Goal: Task Accomplishment & Management: Use online tool/utility

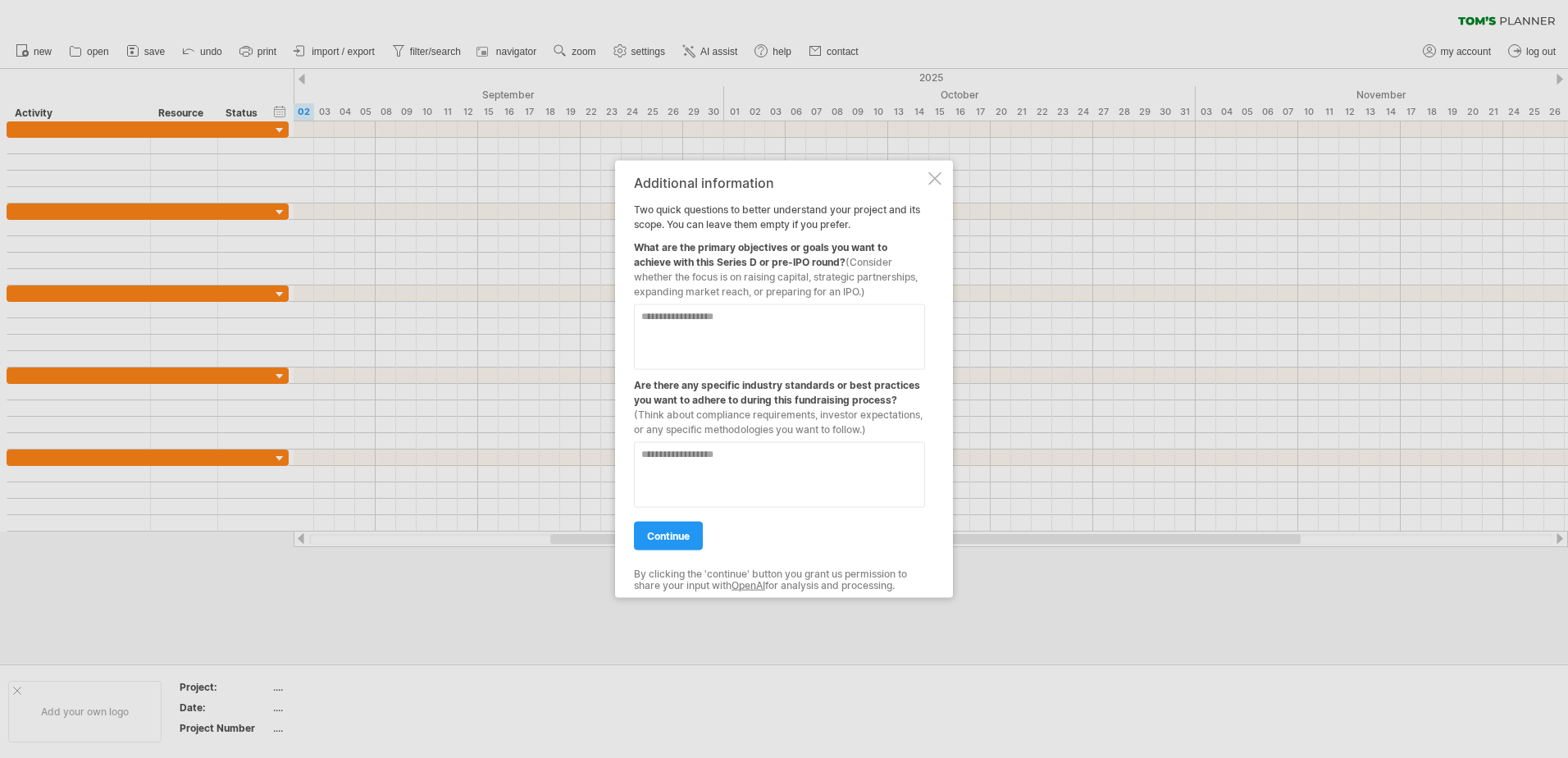
click at [767, 336] on textarea at bounding box center [779, 336] width 291 height 66
type textarea "**********"
type textarea "*"
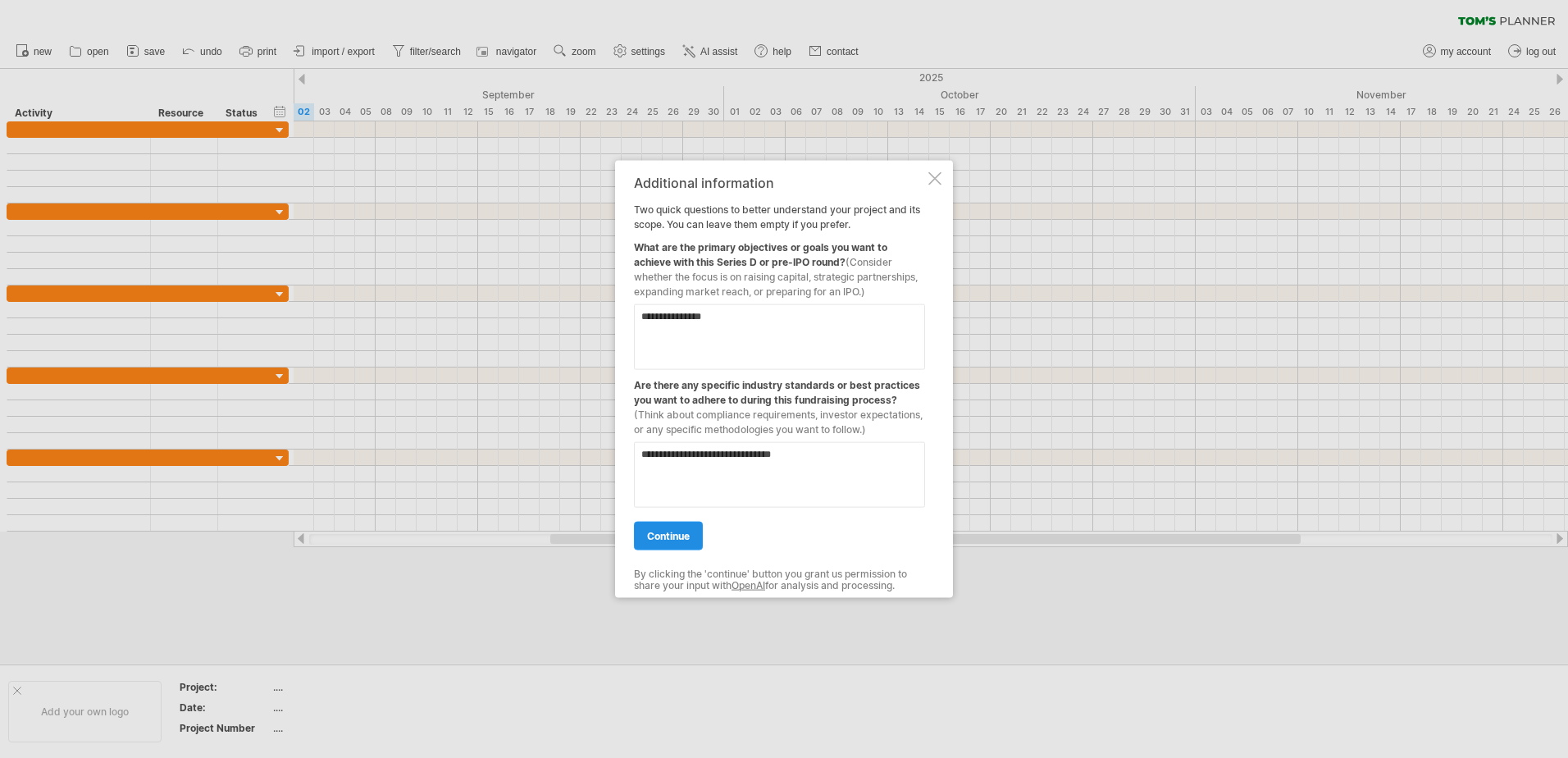
type textarea "**********"
click at [659, 535] on span "continue" at bounding box center [668, 535] width 43 height 12
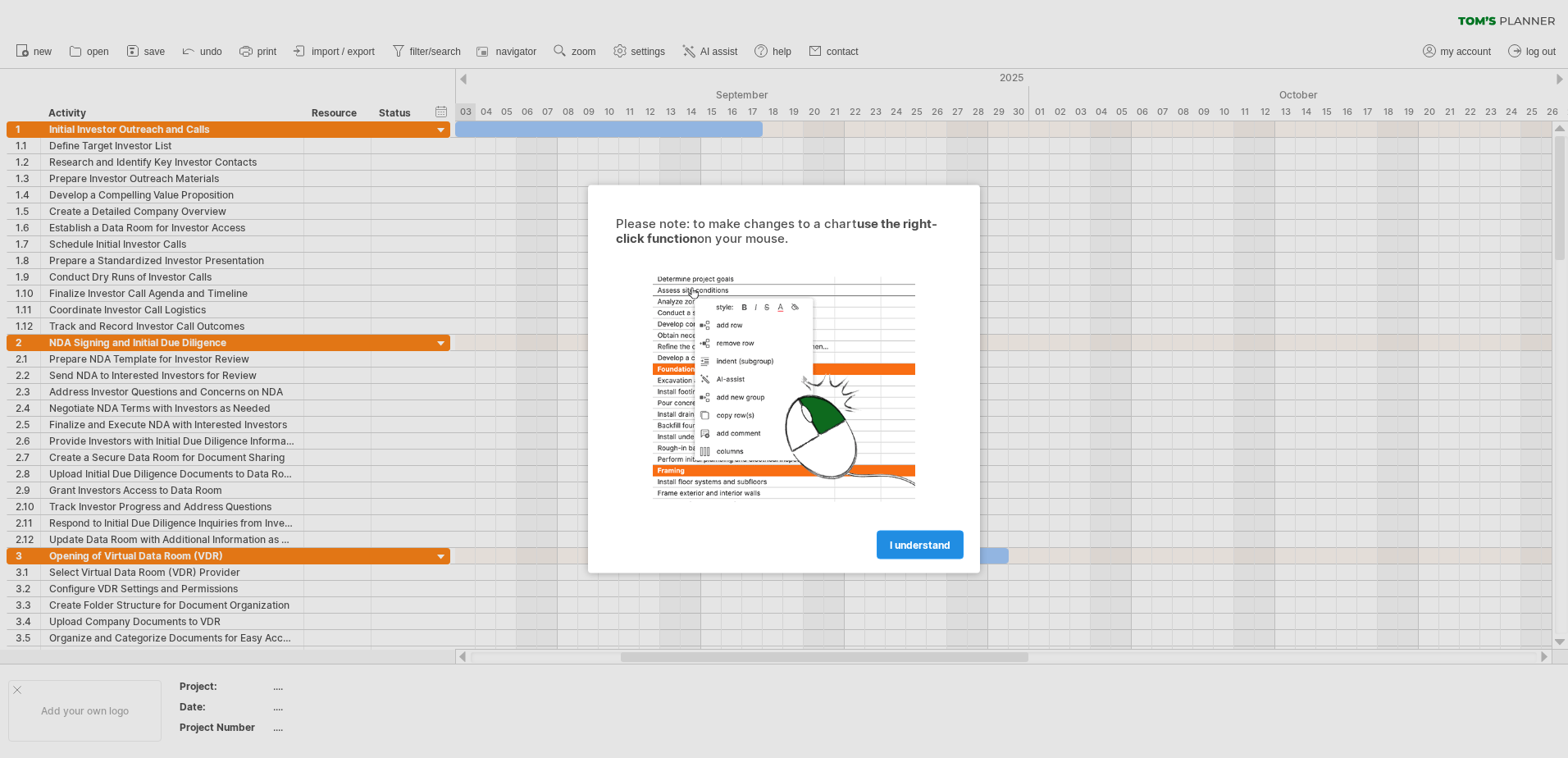
click at [918, 542] on span "I understand" at bounding box center [921, 544] width 61 height 12
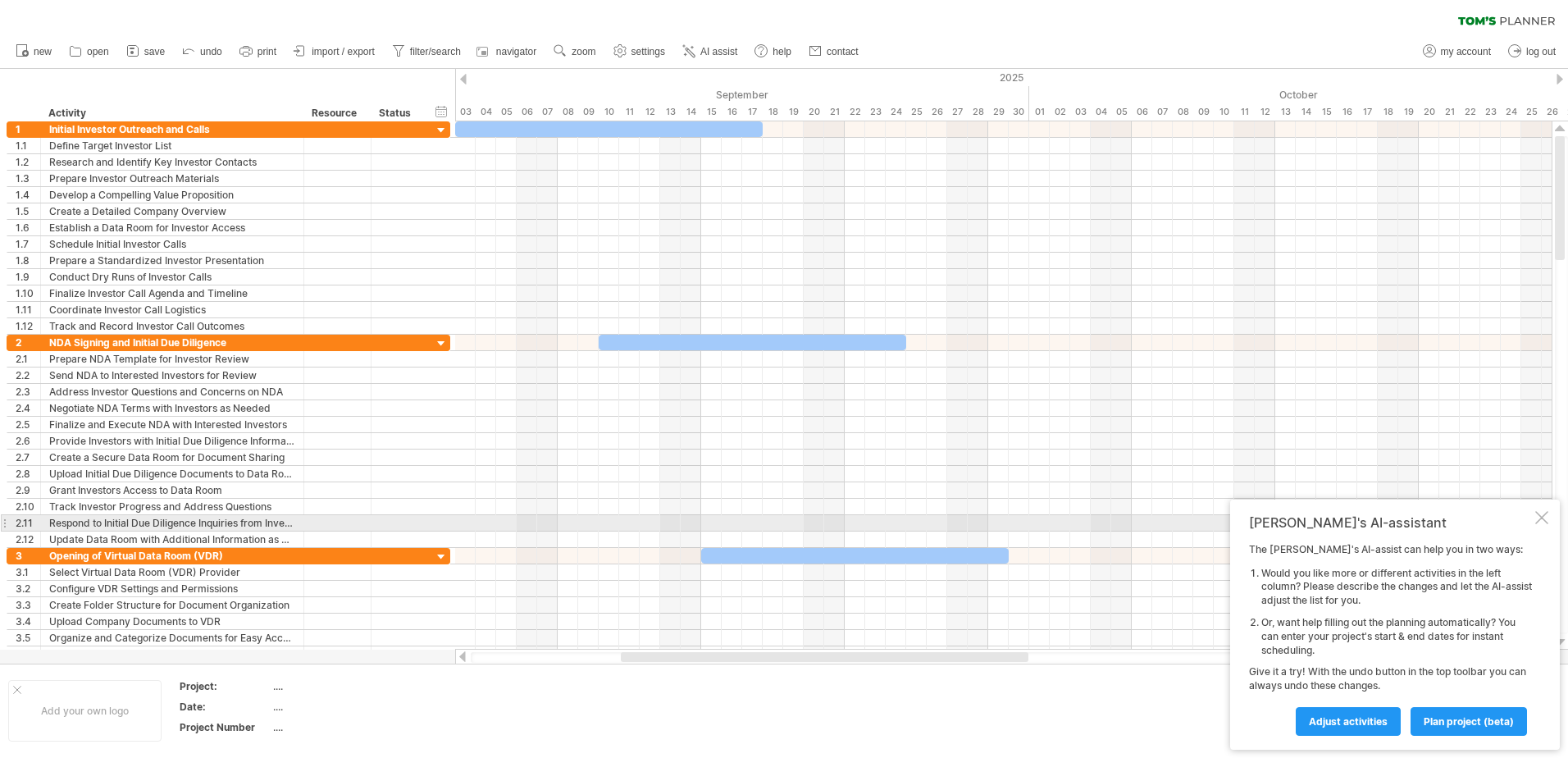
click at [1535, 521] on div "[PERSON_NAME]'s AI-assistant The [PERSON_NAME]'s AI-assist can help you in two …" at bounding box center [1395, 624] width 330 height 251
click at [1541, 520] on div at bounding box center [1542, 518] width 13 height 13
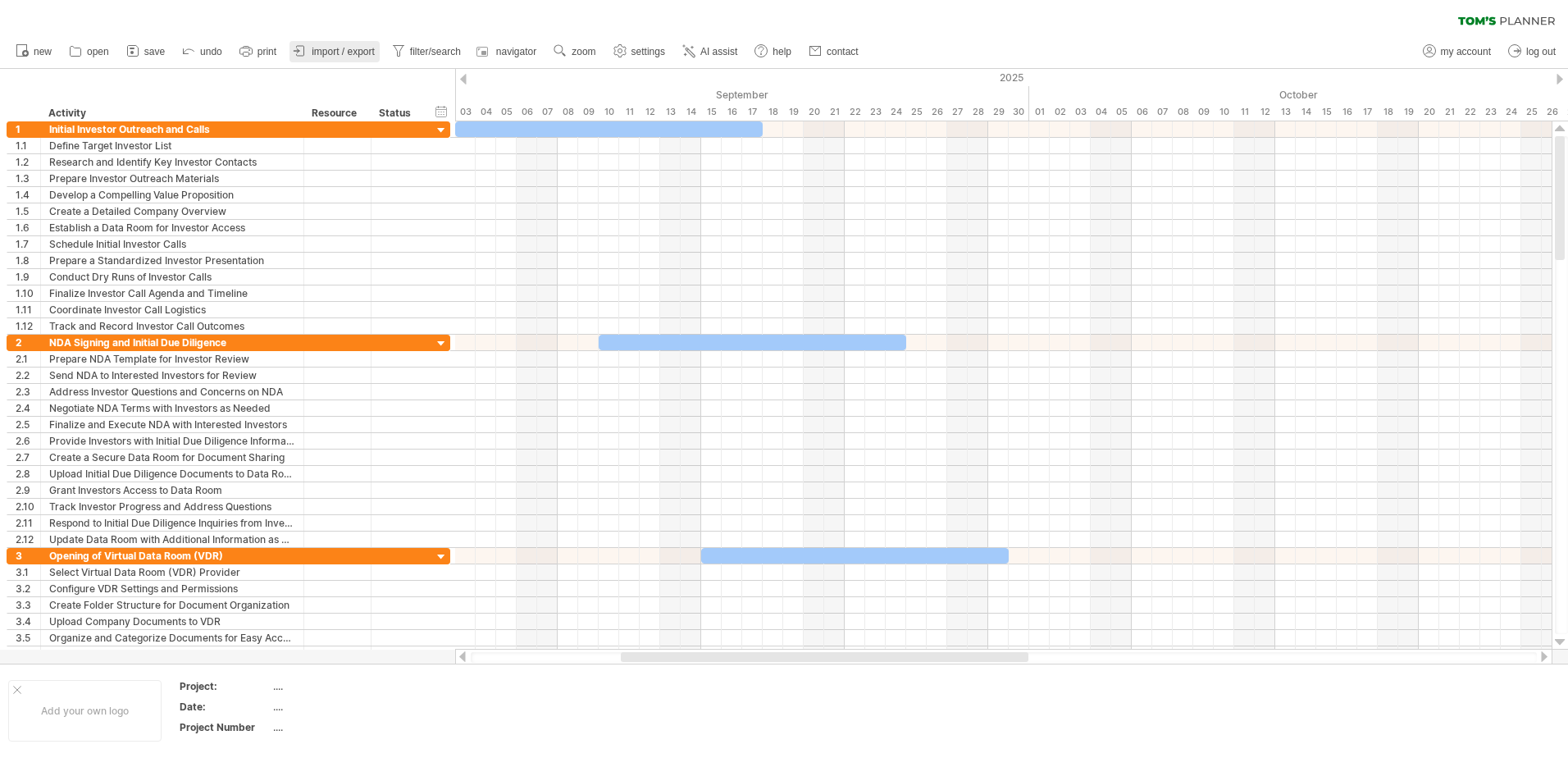
click at [334, 47] on span "import / export" at bounding box center [343, 52] width 63 height 11
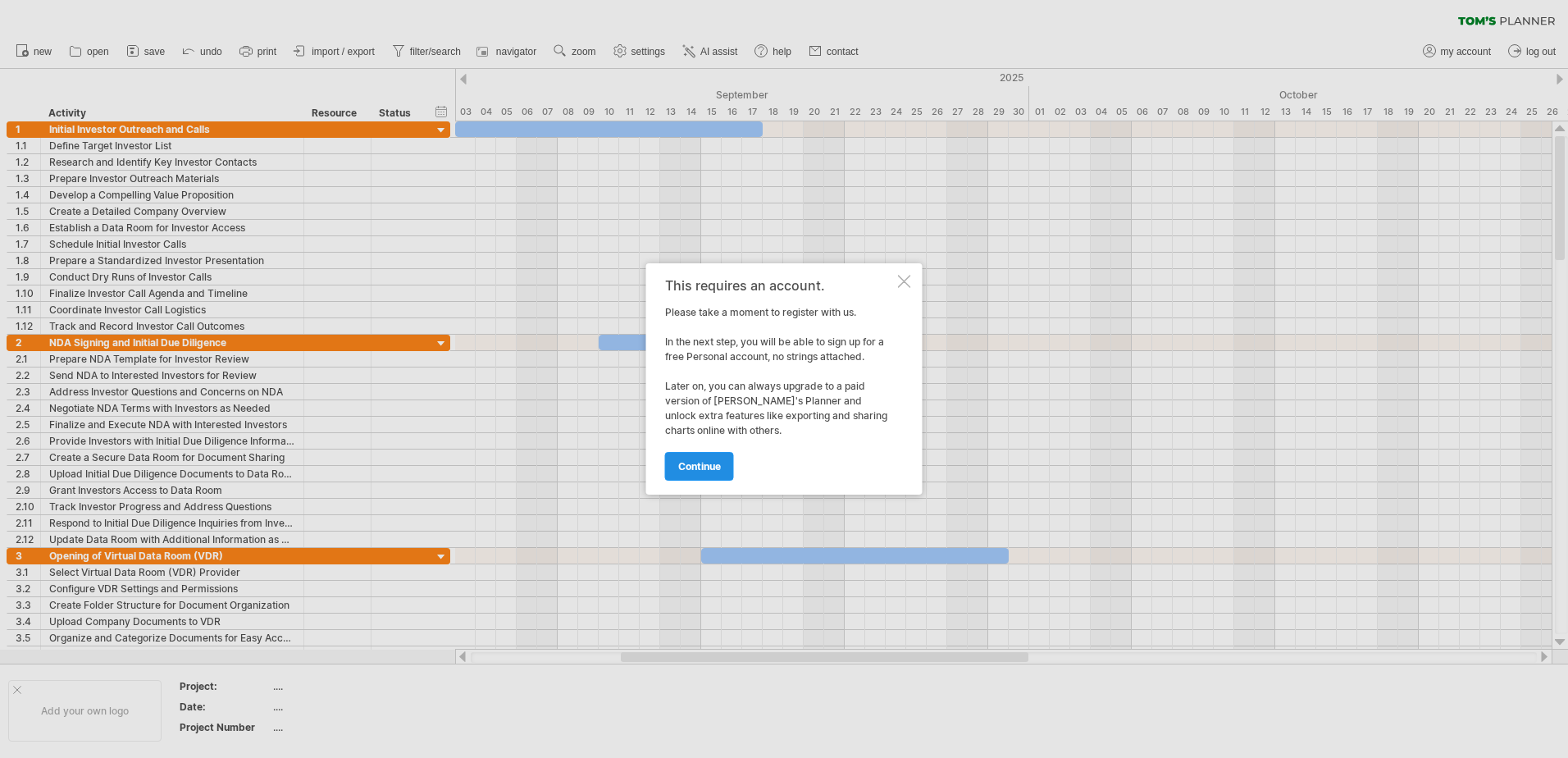
click at [692, 469] on span "continue" at bounding box center [700, 466] width 43 height 12
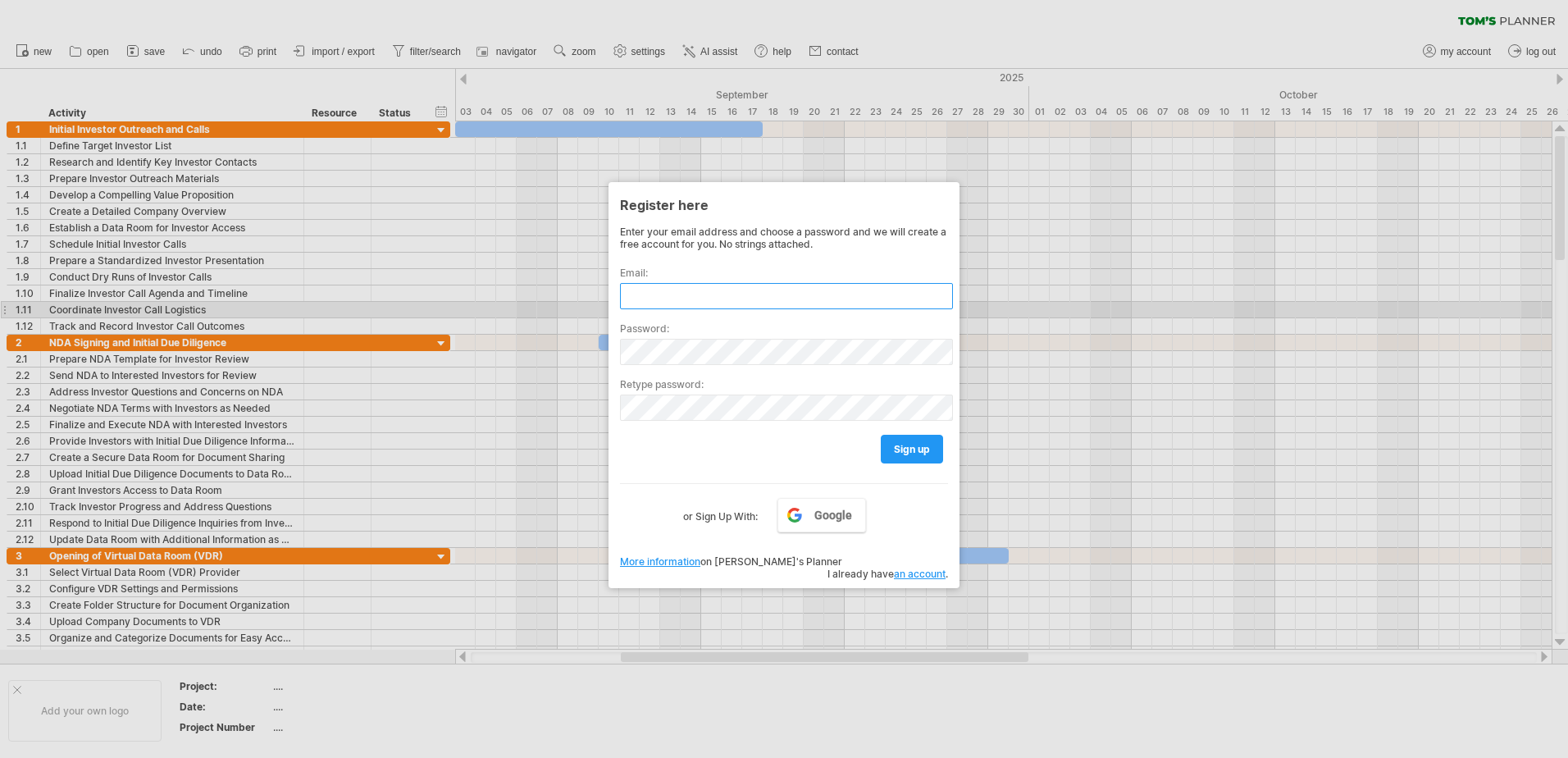
click at [688, 308] on input "text" at bounding box center [787, 296] width 333 height 26
type input "**********"
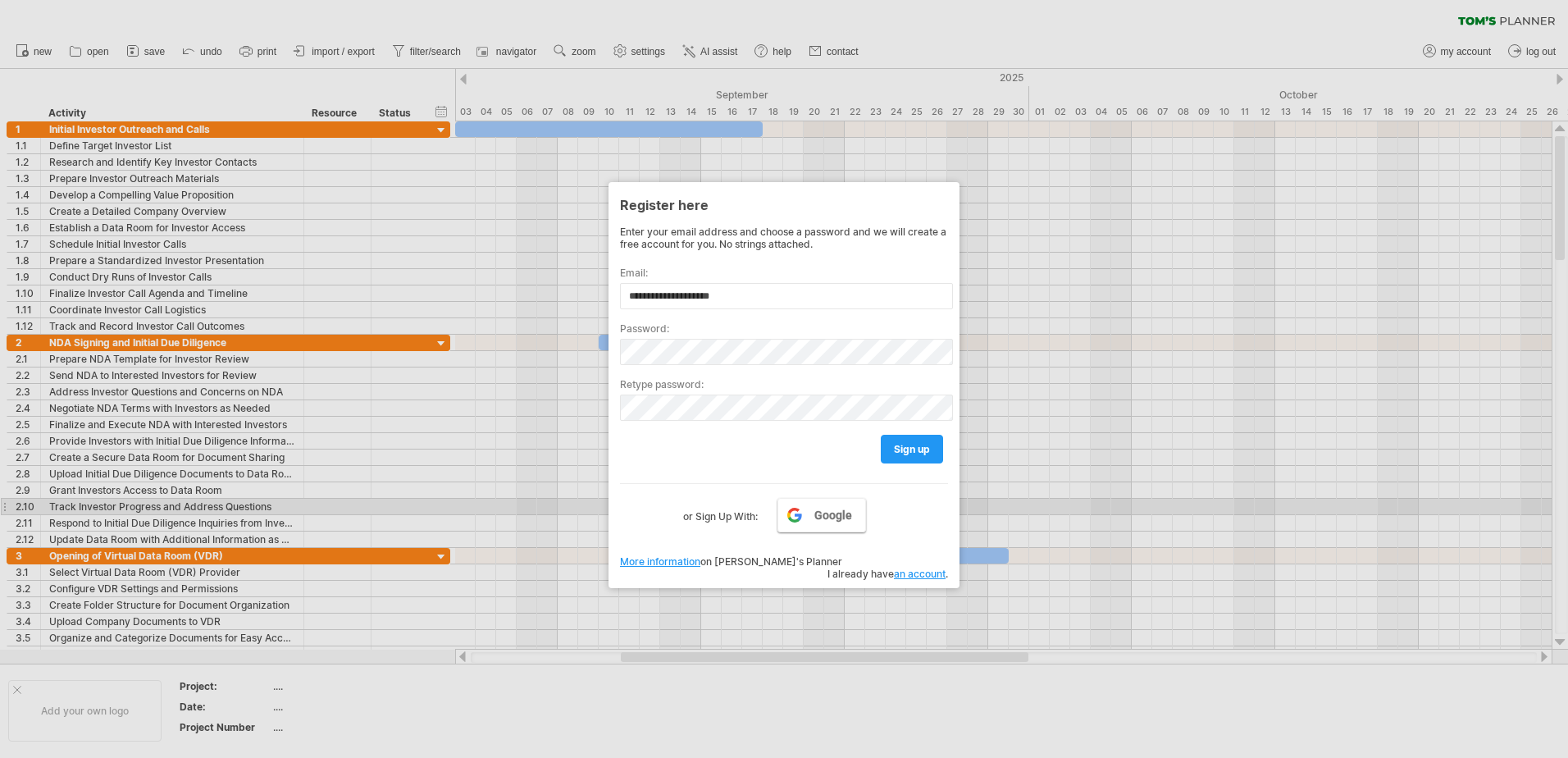
click at [790, 515] on link "Google" at bounding box center [822, 514] width 89 height 34
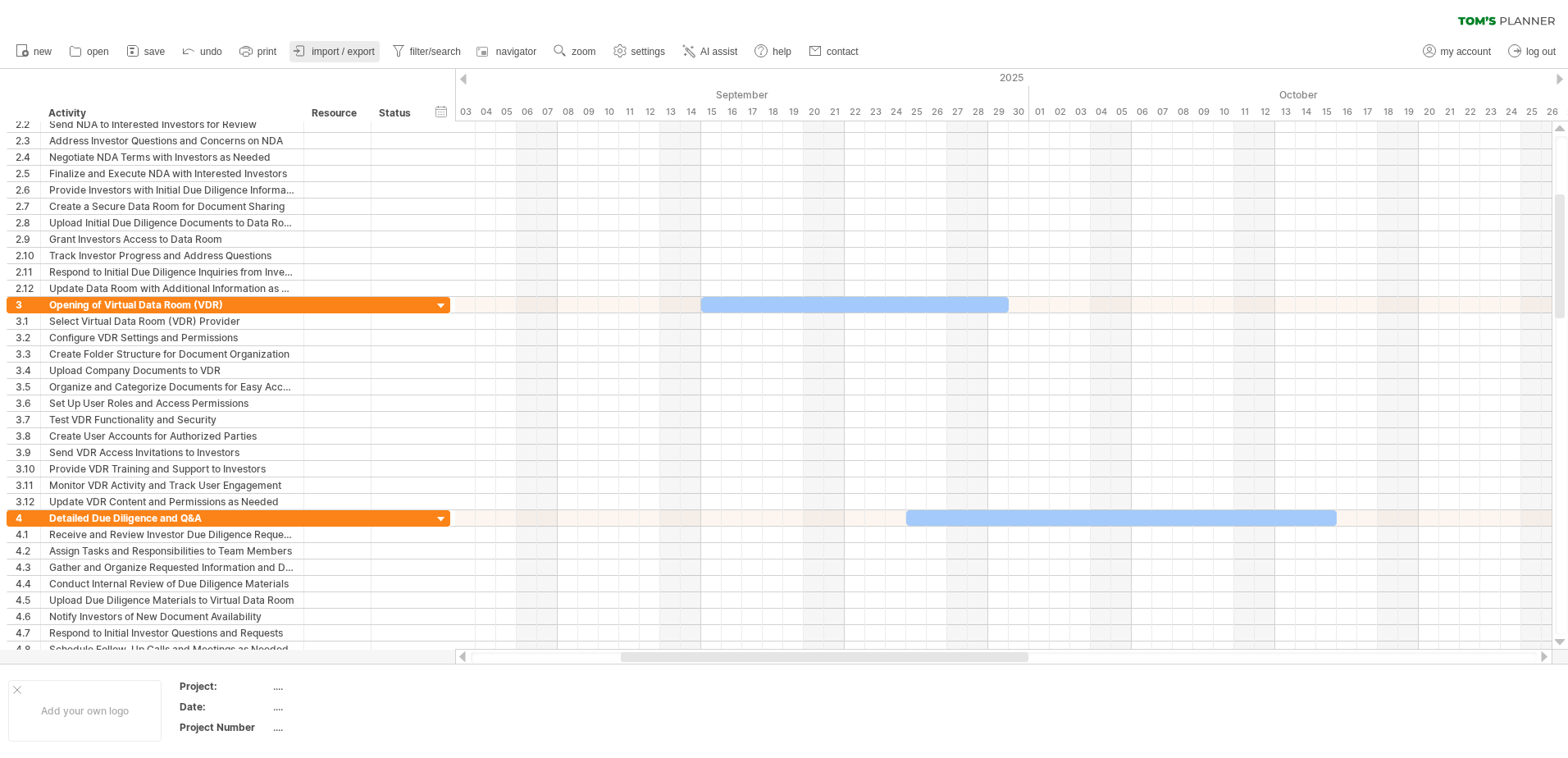
click at [324, 49] on span "import / export" at bounding box center [343, 52] width 63 height 11
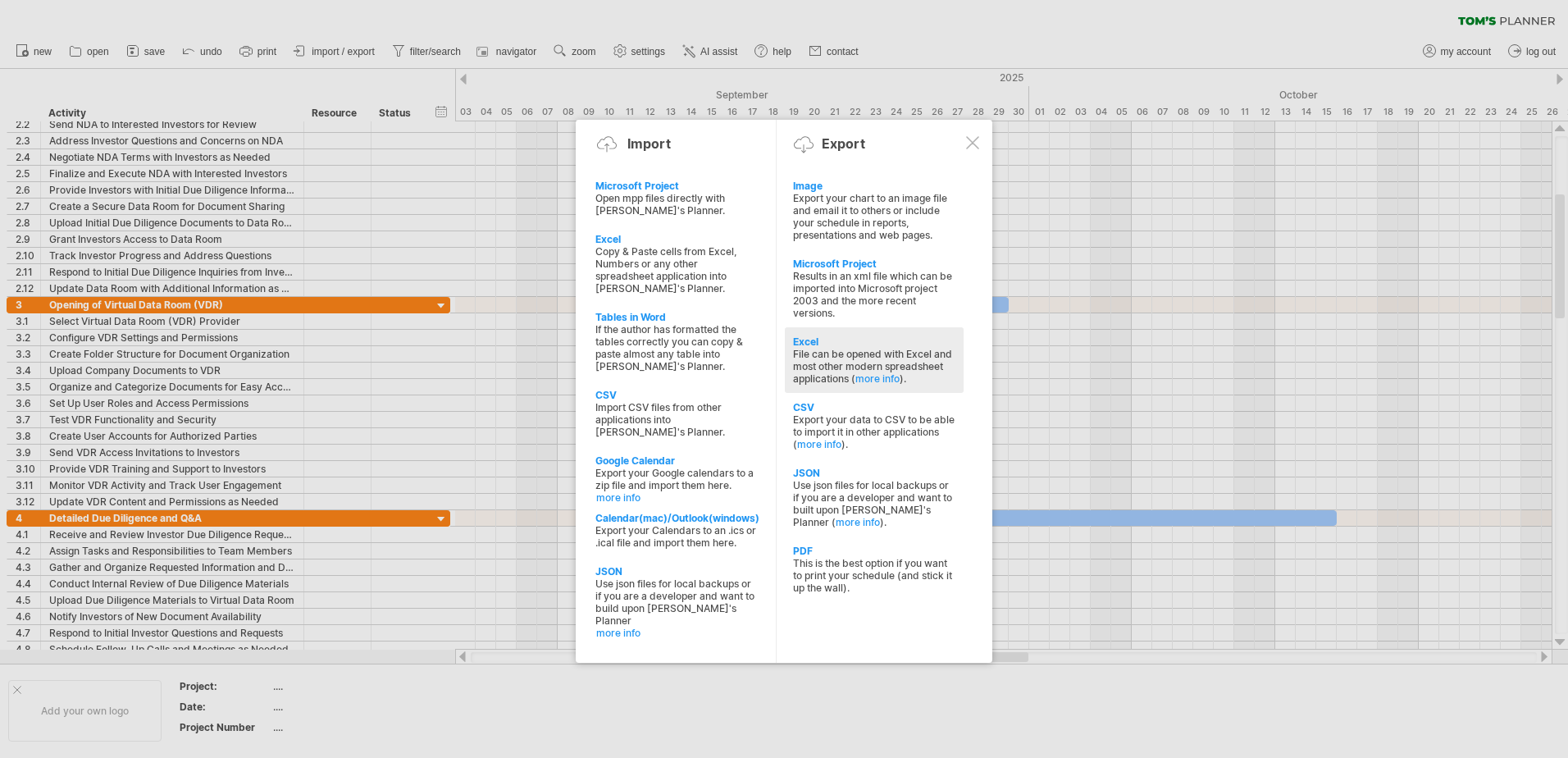
click at [910, 361] on div "File can be opened with Excel and most other modern spreadsheet applications ( …" at bounding box center [875, 366] width 163 height 37
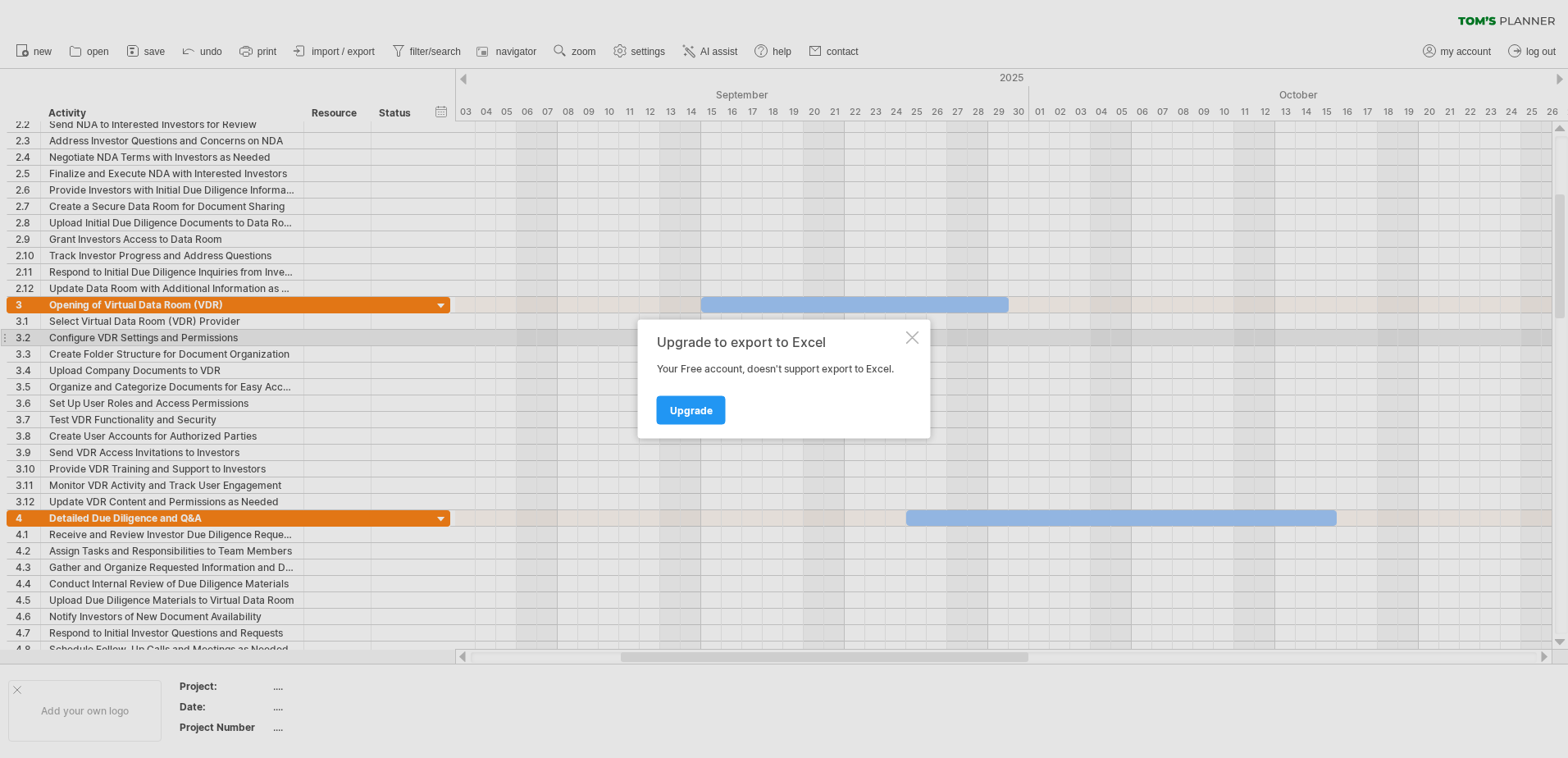
click at [913, 335] on div at bounding box center [913, 337] width 13 height 13
